Goal: Find specific page/section: Find specific page/section

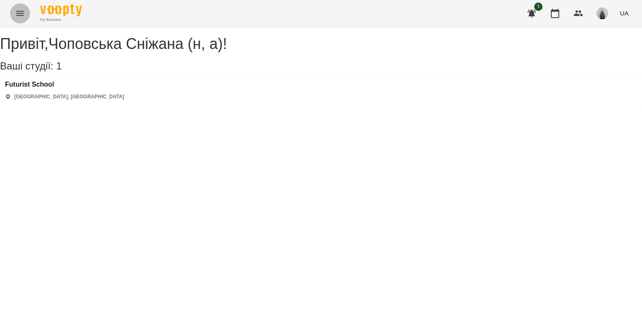
click at [16, 9] on icon "Menu" at bounding box center [20, 13] width 10 height 10
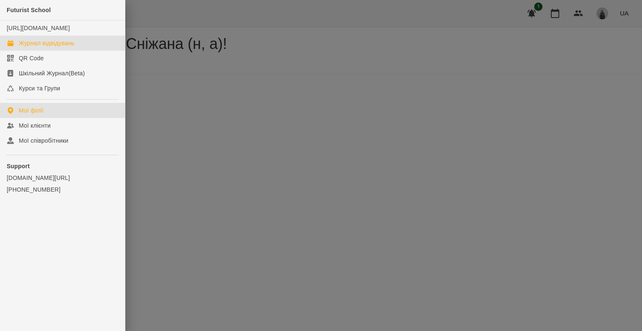
click at [31, 47] on div "Журнал відвідувань" at bounding box center [47, 43] width 56 height 8
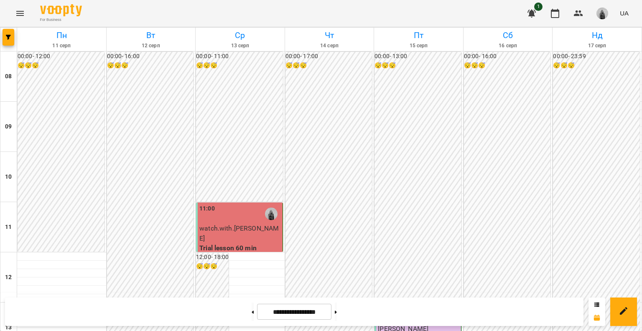
scroll to position [334, 0]
click at [337, 311] on button at bounding box center [336, 311] width 2 height 18
type input "**********"
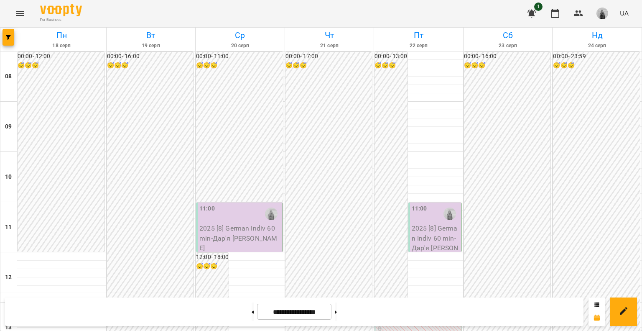
scroll to position [376, 0]
